Goal: Navigation & Orientation: Go to known website

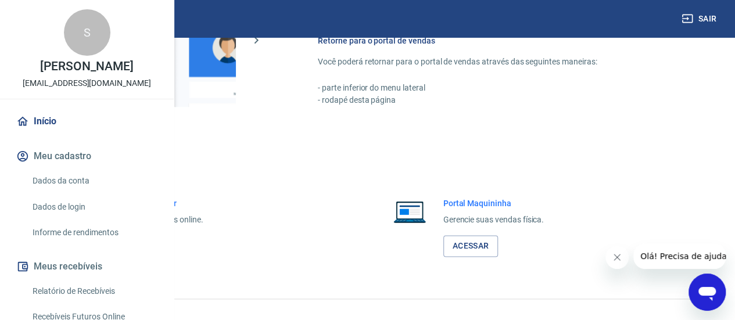
scroll to position [736, 0]
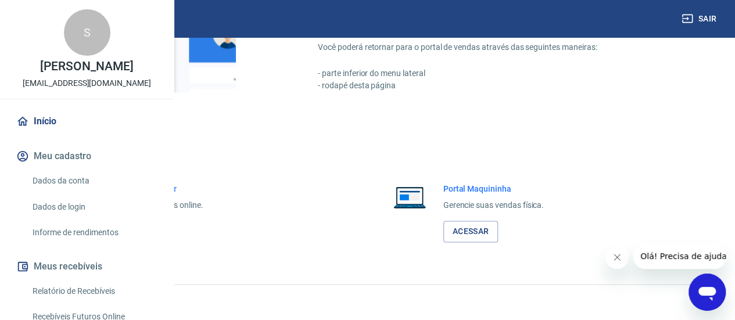
click at [155, 235] on link "Acessar" at bounding box center [127, 231] width 55 height 21
